Goal: Information Seeking & Learning: Learn about a topic

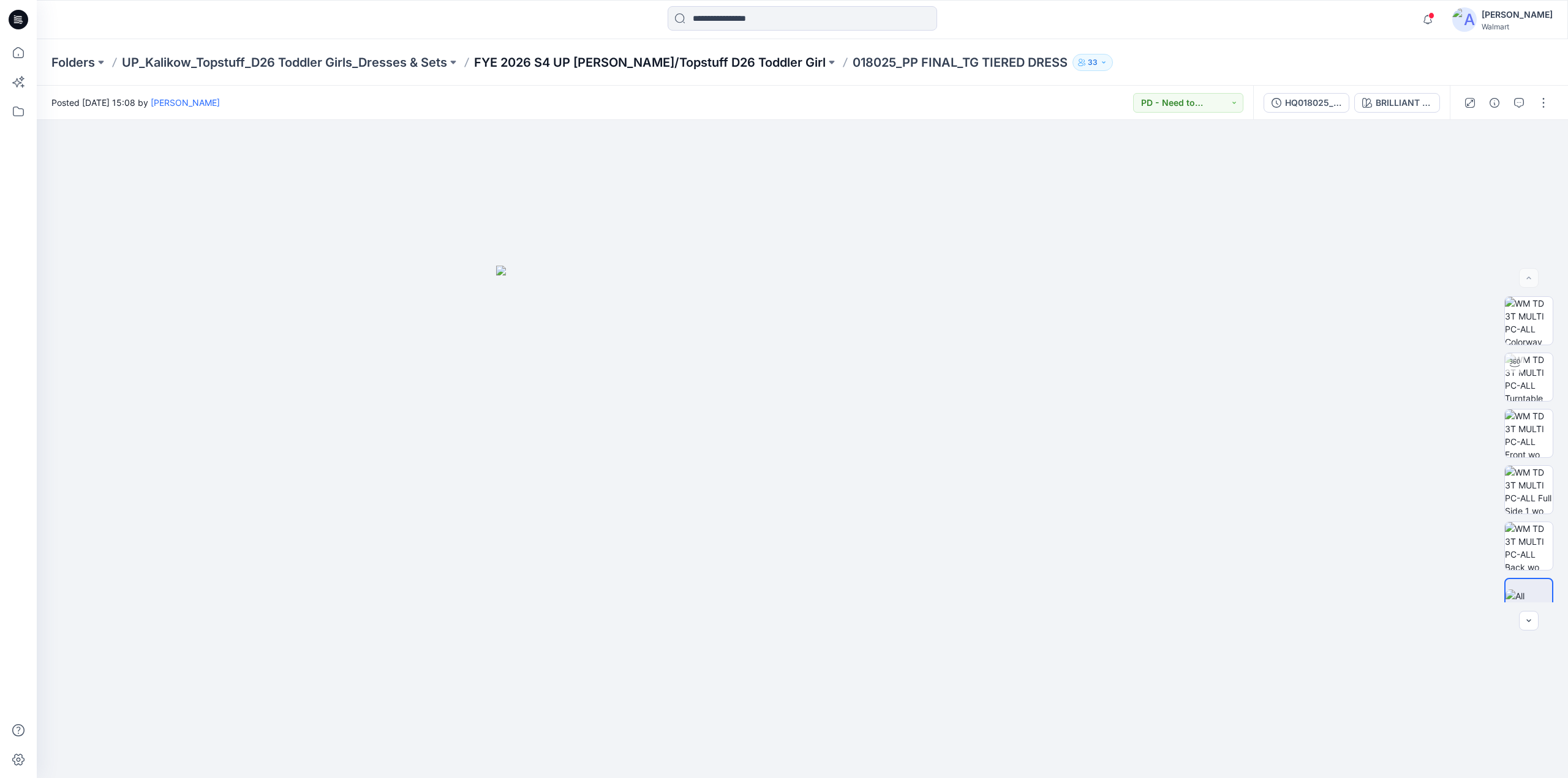
click at [584, 58] on p "FYE 2026 S4 UP [PERSON_NAME]/Topstuff D26 Toddler Girl" at bounding box center [650, 62] width 352 height 17
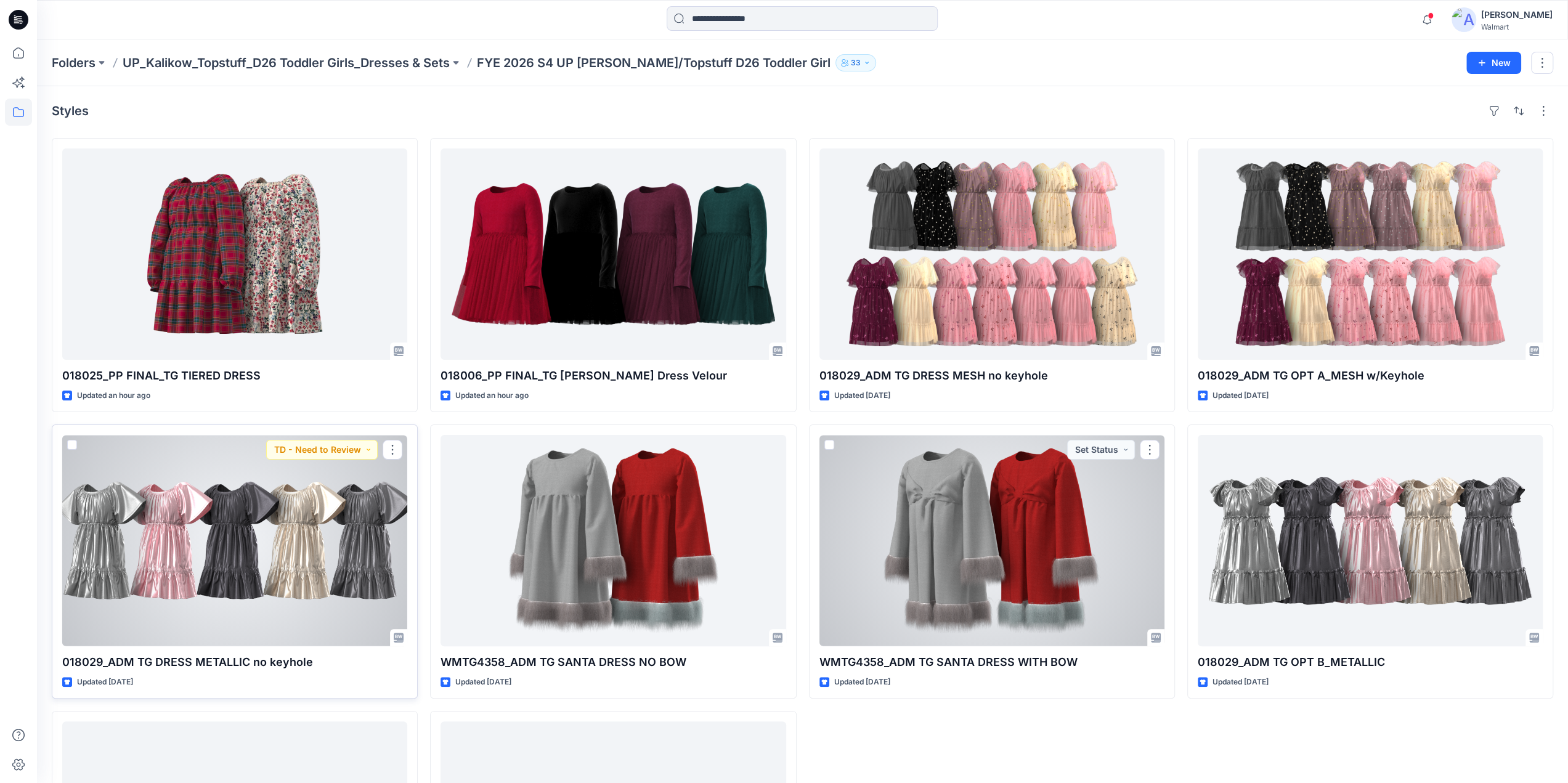
click at [228, 542] on div at bounding box center [235, 540] width 345 height 211
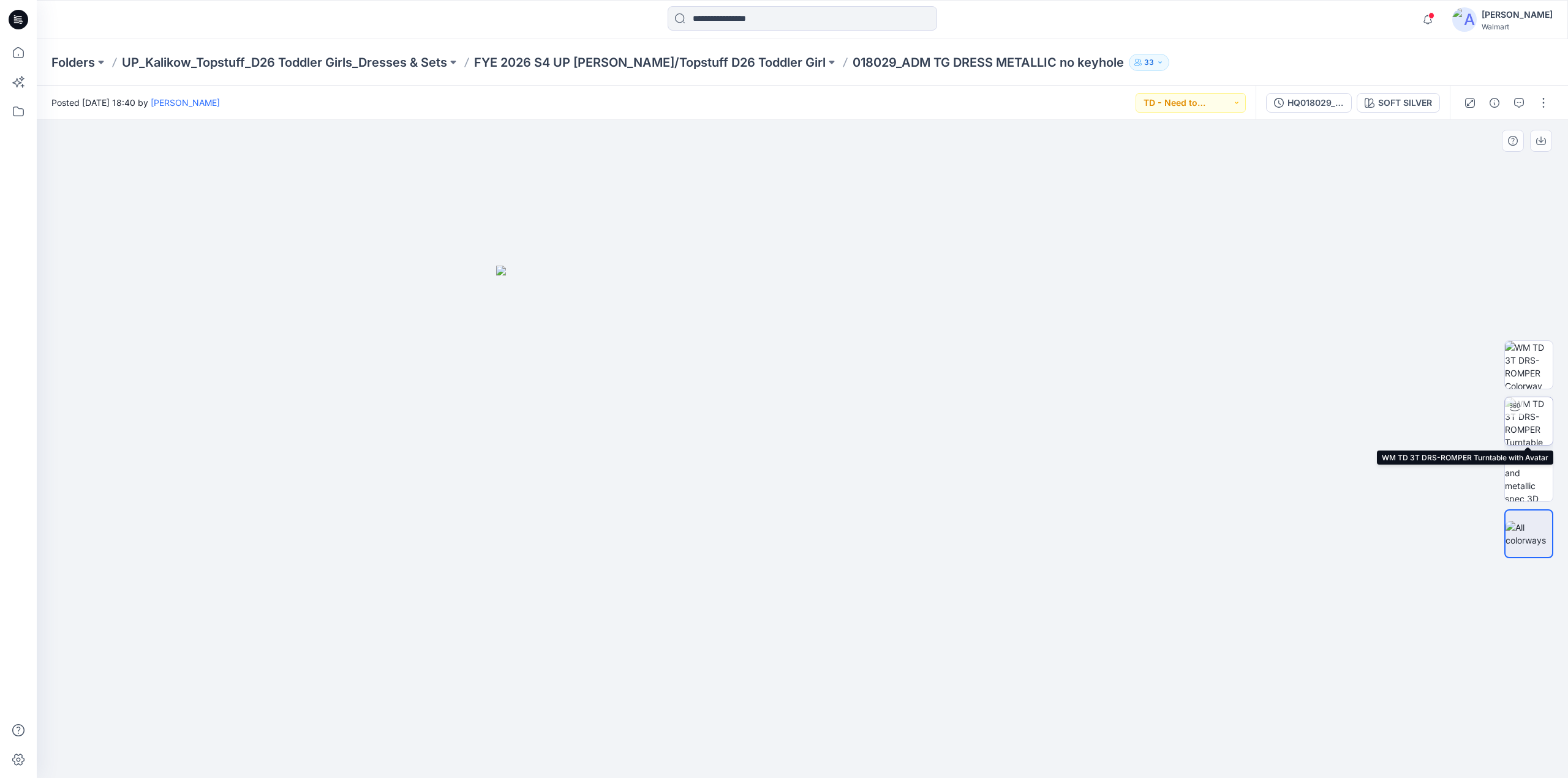
click at [1528, 408] on img at bounding box center [1529, 421] width 48 height 48
drag, startPoint x: 915, startPoint y: 373, endPoint x: 873, endPoint y: 381, distance: 42.8
click at [873, 381] on div at bounding box center [802, 449] width 1531 height 658
click at [683, 58] on p "FYE 2026 S4 UP [PERSON_NAME]/Topstuff D26 Toddler Girl" at bounding box center [650, 62] width 352 height 17
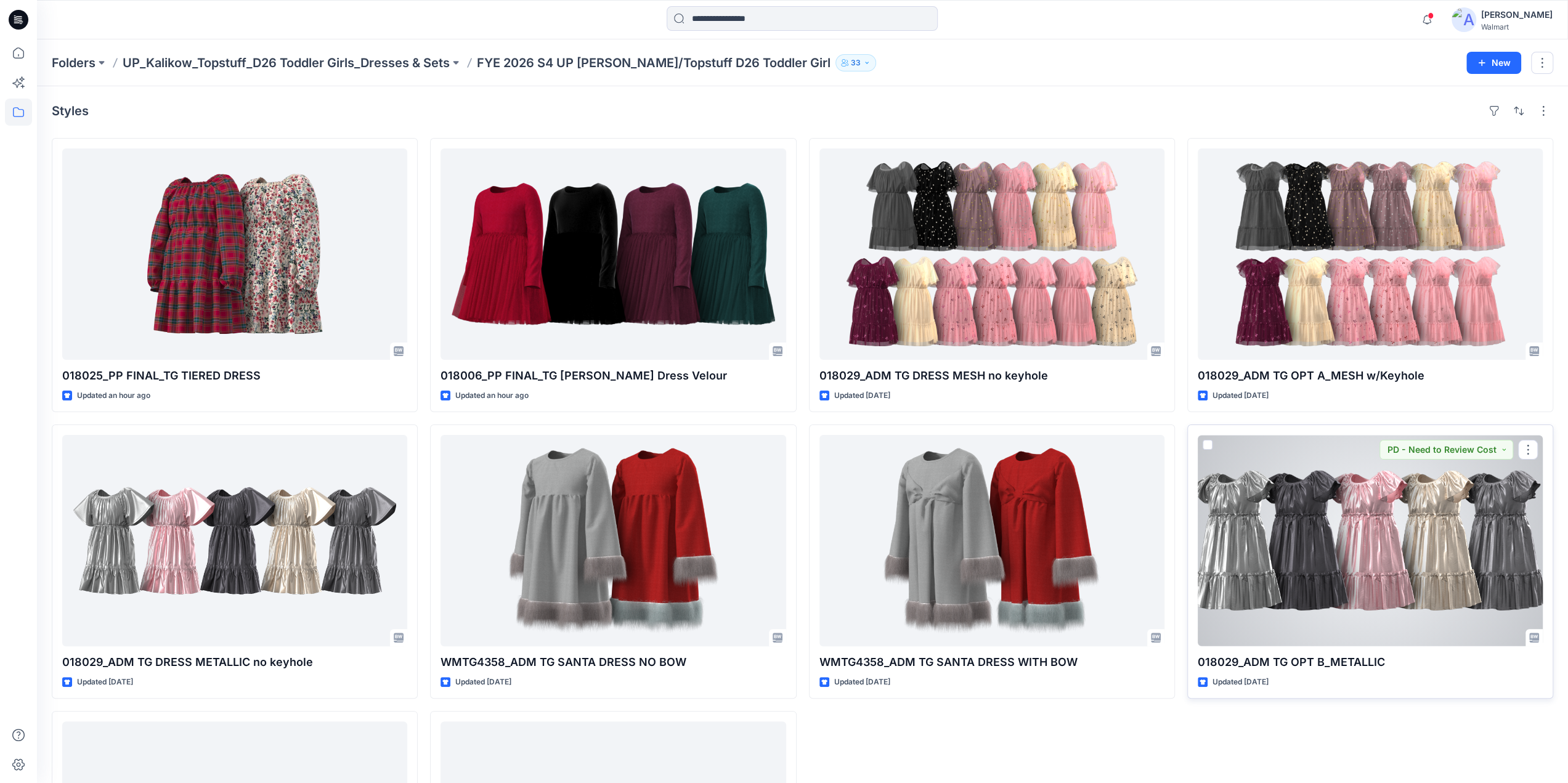
click at [1351, 498] on div at bounding box center [1370, 540] width 345 height 211
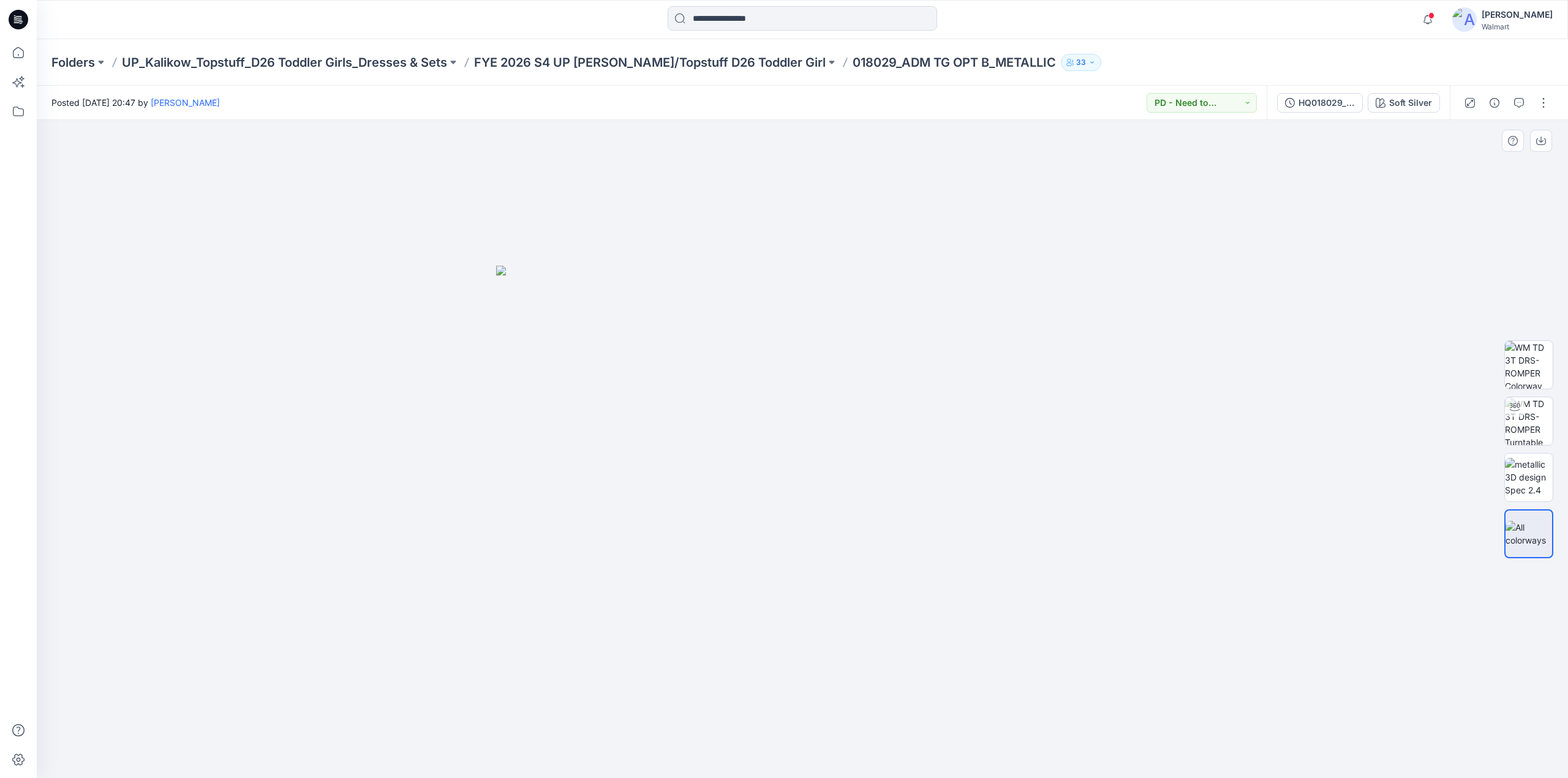
click at [992, 460] on img at bounding box center [801, 522] width 612 height 513
click at [1527, 415] on img at bounding box center [1529, 421] width 48 height 48
drag, startPoint x: 880, startPoint y: 432, endPoint x: 696, endPoint y: 421, distance: 184.3
click at [696, 421] on div at bounding box center [802, 449] width 1531 height 658
click at [1438, 25] on icon "button" at bounding box center [1428, 19] width 23 height 25
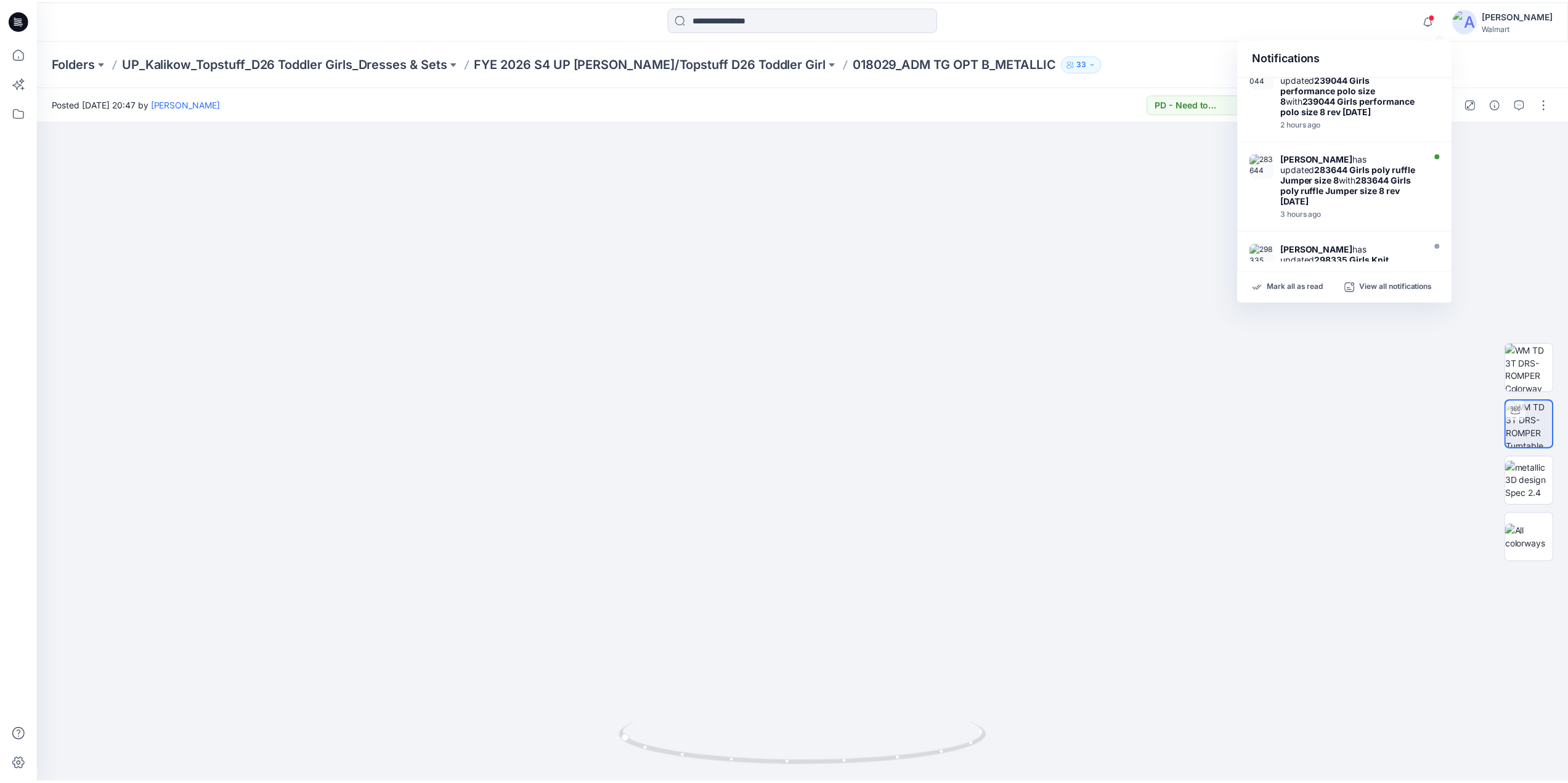
scroll to position [232, 0]
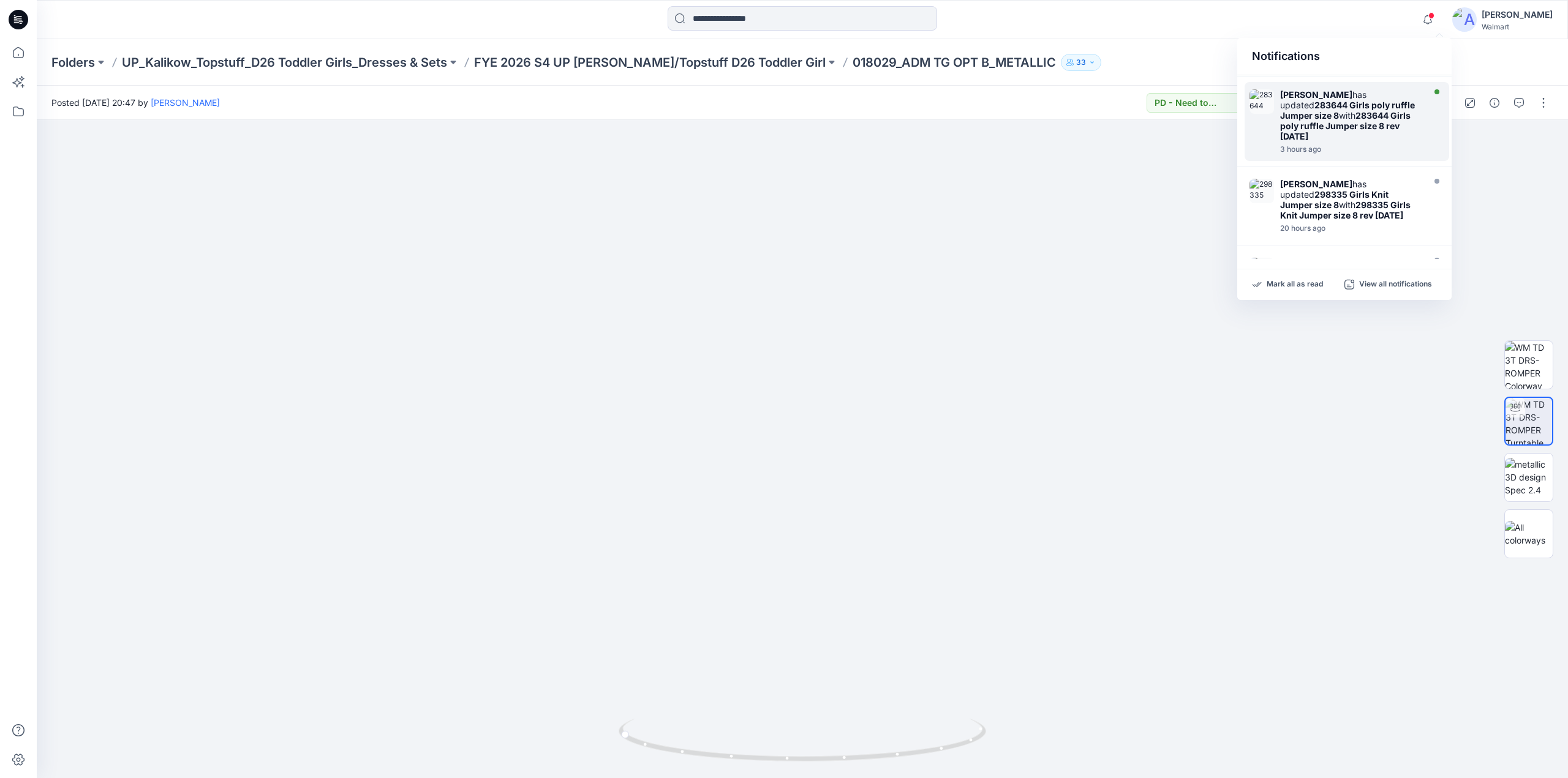
click at [1353, 132] on strong "283644 Girls poly ruffle Jumper size 8 rev [DATE]" at bounding box center [1345, 126] width 131 height 31
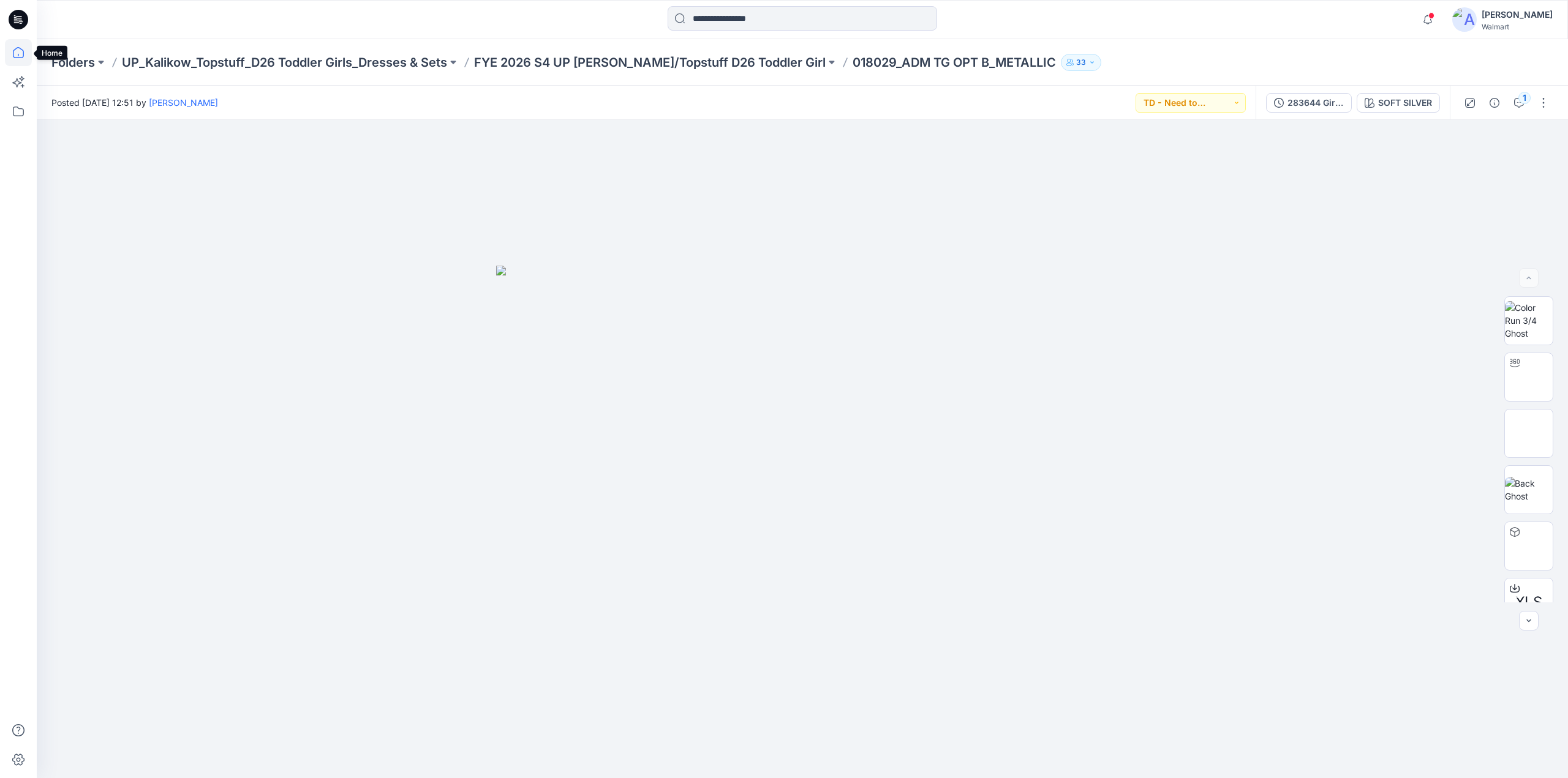
click at [25, 58] on icon at bounding box center [19, 53] width 27 height 27
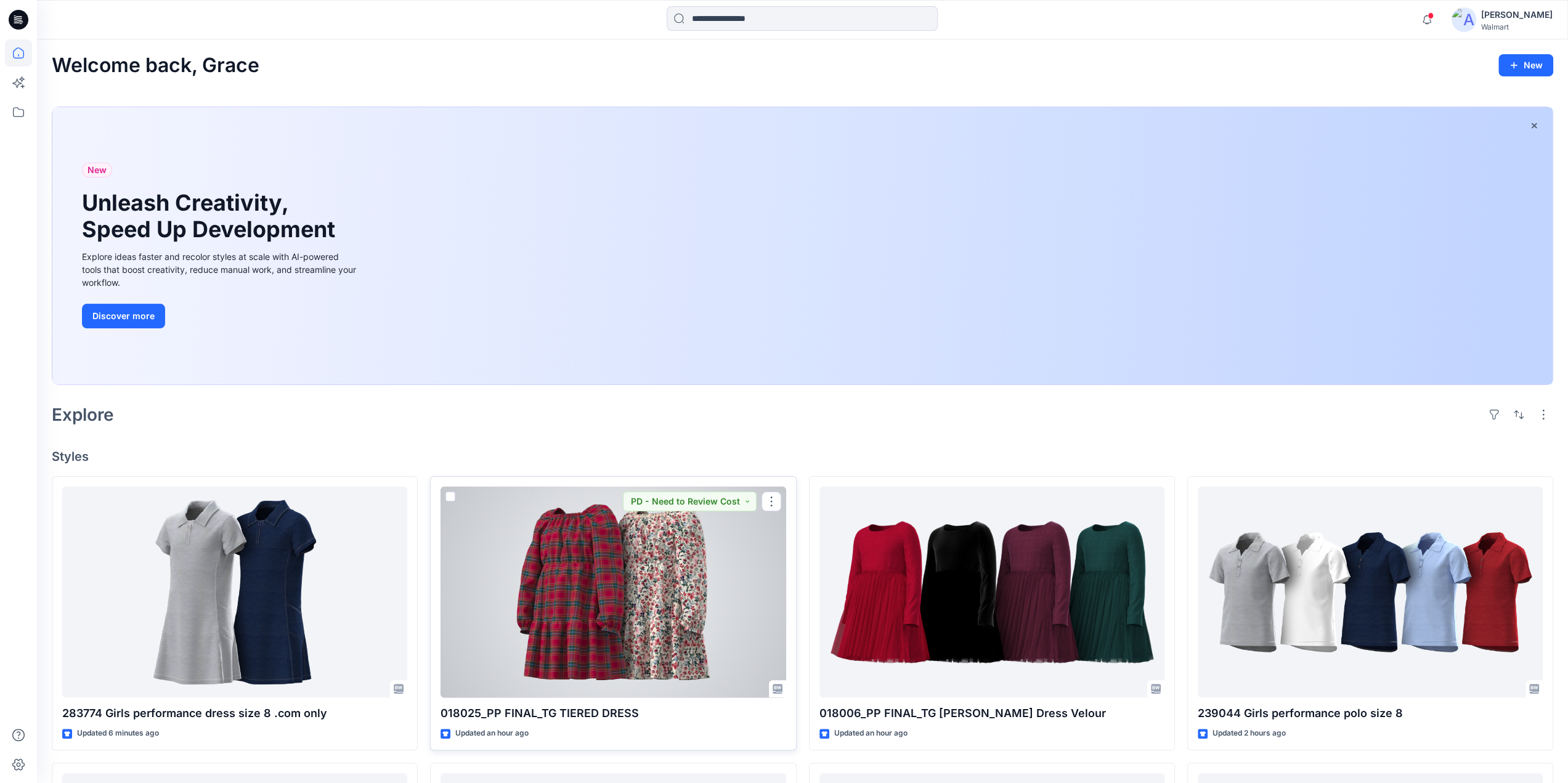
click at [609, 589] on div at bounding box center [613, 592] width 345 height 211
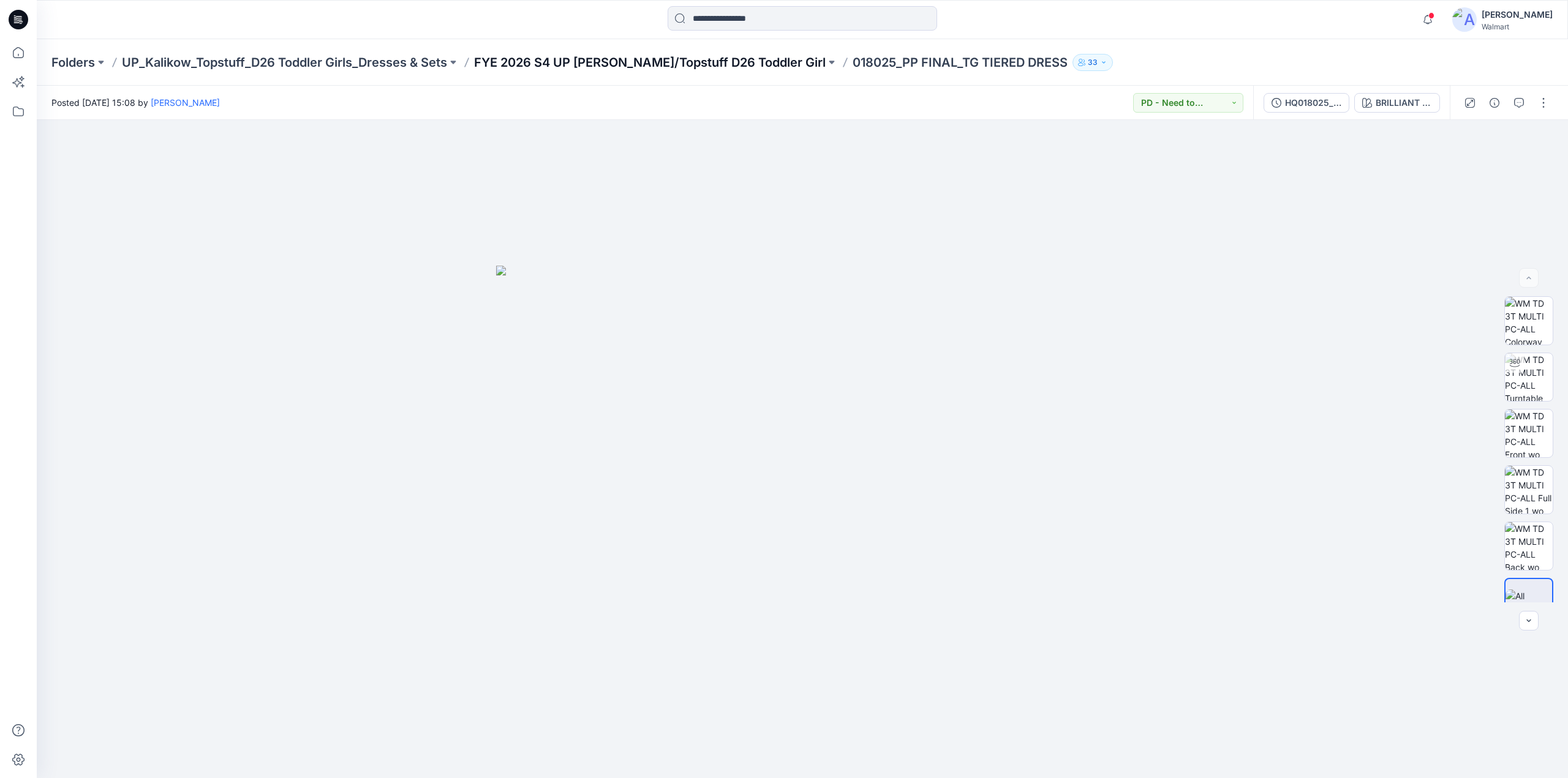
click at [600, 57] on p "FYE 2026 S4 UP [PERSON_NAME]/Topstuff D26 Toddler Girl" at bounding box center [650, 62] width 352 height 17
